Goal: Navigation & Orientation: Find specific page/section

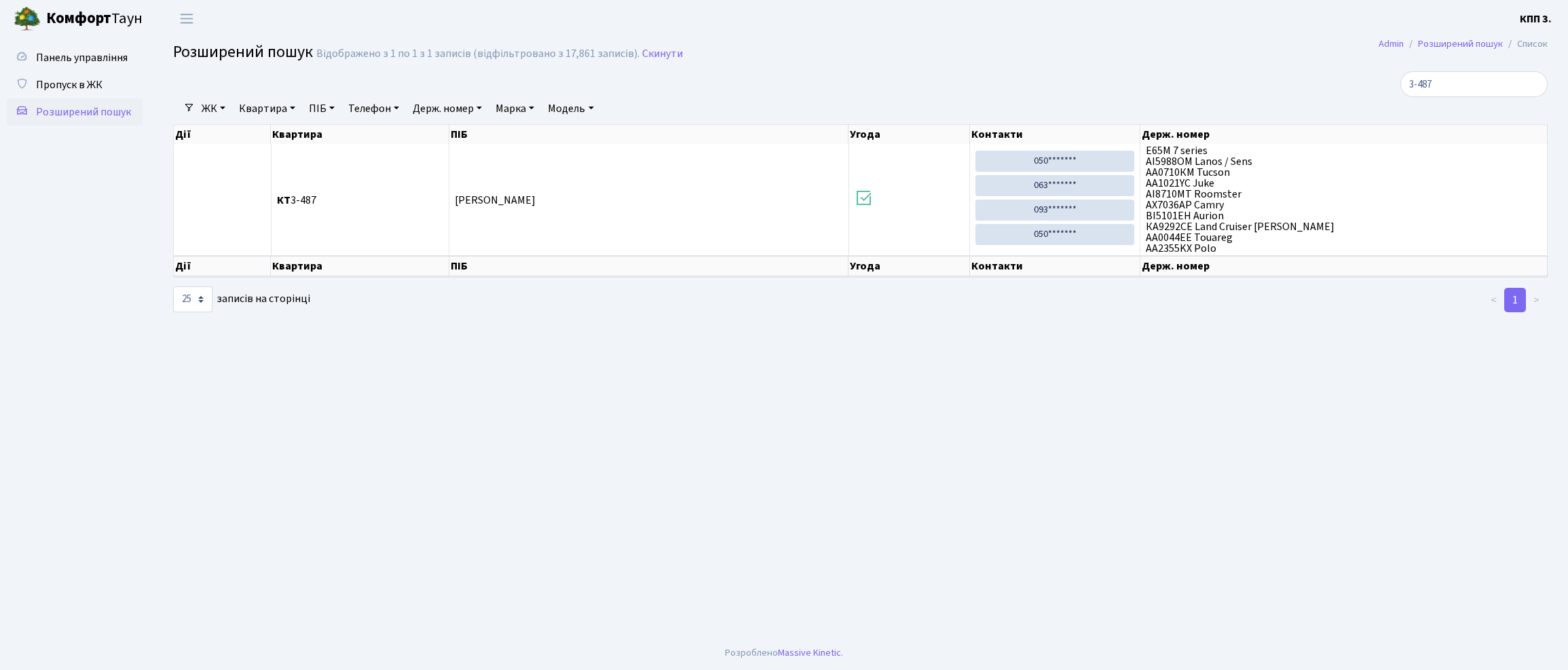
select select "25"
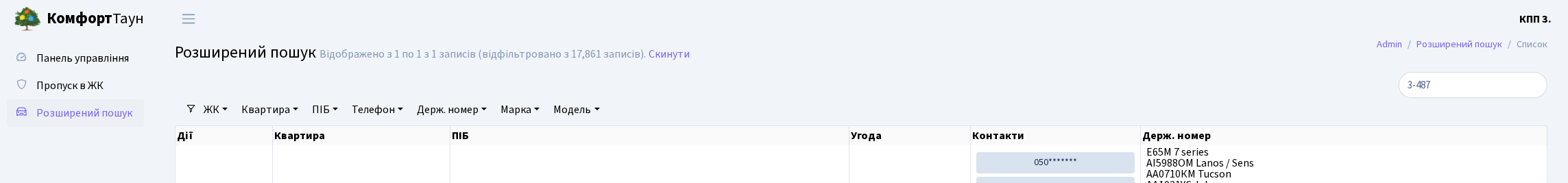
click at [721, 121] on li "Очистити фільтри" at bounding box center [665, 109] width 113 height 23
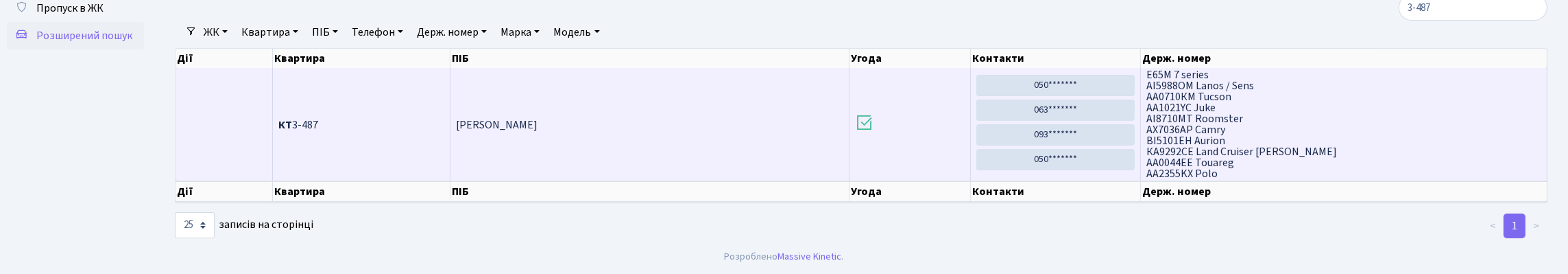
scroll to position [141, 0]
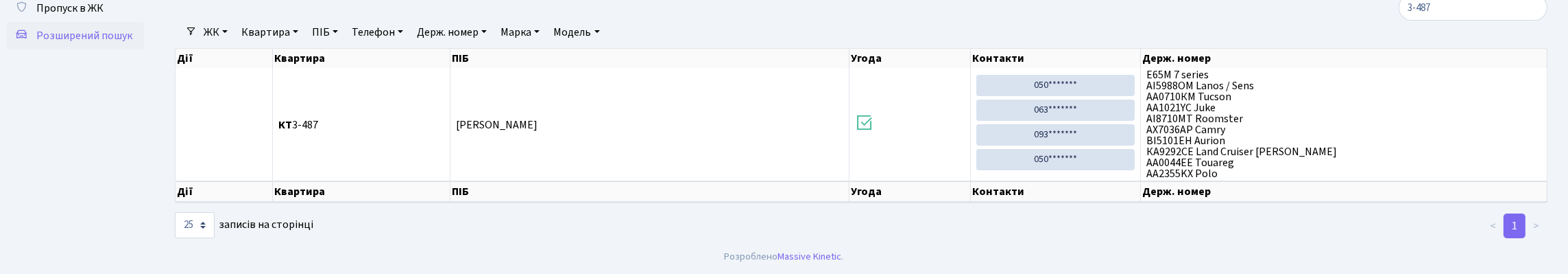
click at [540, 229] on div "10 25 50 100 250 500 1,000 записів на сторінці" at bounding box center [397, 225] width 444 height 26
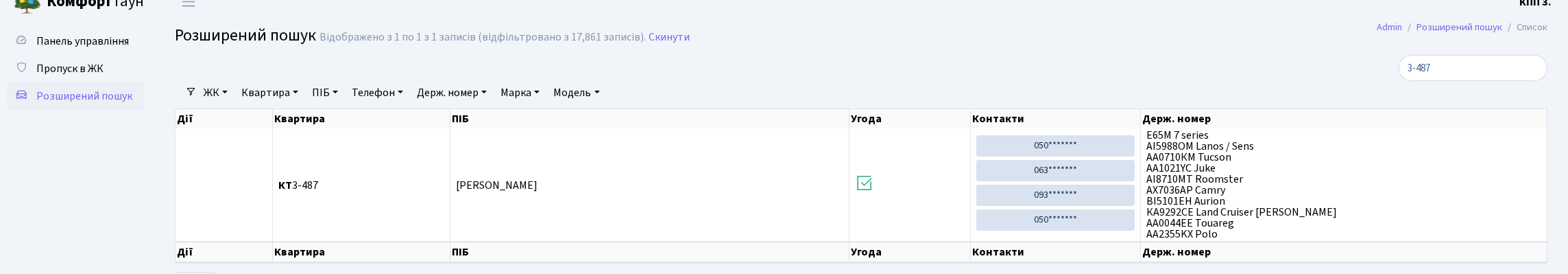
scroll to position [0, 0]
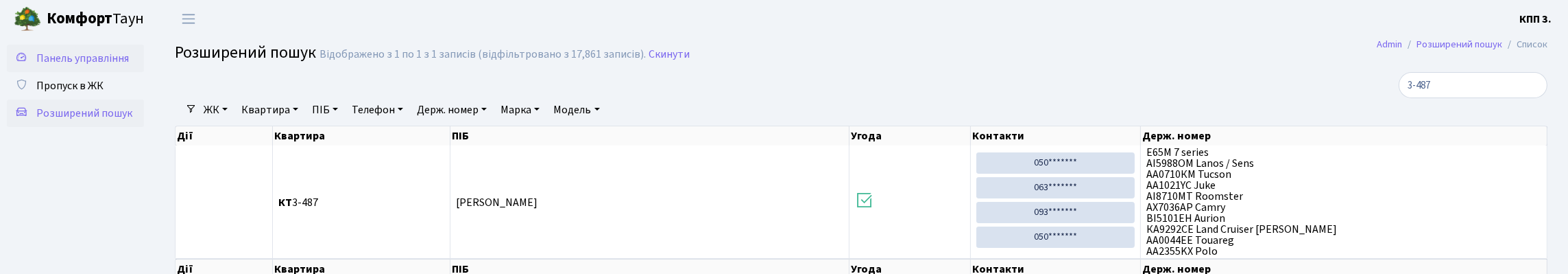
click at [100, 60] on link "Панель управління" at bounding box center [75, 58] width 137 height 28
